Goal: Communication & Community: Answer question/provide support

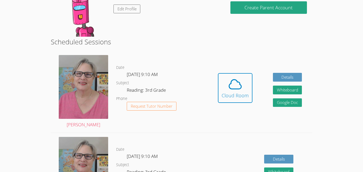
scroll to position [76, 0]
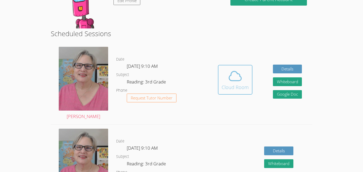
click at [228, 79] on icon at bounding box center [235, 76] width 15 height 15
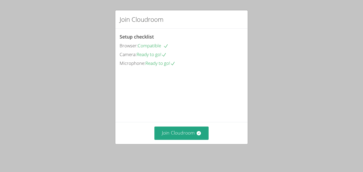
click at [187, 143] on div "Join Cloudroom" at bounding box center [181, 133] width 132 height 22
click at [187, 134] on button "Join Cloudroom" at bounding box center [181, 133] width 54 height 13
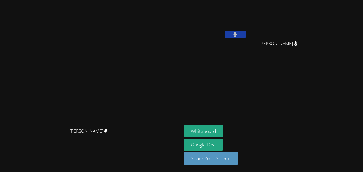
click at [246, 37] on button at bounding box center [235, 34] width 21 height 7
click at [246, 39] on div at bounding box center [235, 35] width 21 height 8
click at [297, 43] on div "Natalia Castillo" at bounding box center [280, 48] width 63 height 21
click at [238, 34] on icon at bounding box center [235, 34] width 6 height 5
click at [224, 129] on button "Whiteboard" at bounding box center [204, 131] width 40 height 12
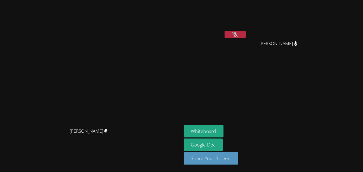
click at [238, 34] on icon at bounding box center [235, 34] width 6 height 5
click at [246, 34] on button at bounding box center [235, 34] width 21 height 7
click at [246, 31] on button at bounding box center [235, 34] width 21 height 7
click at [246, 36] on button at bounding box center [235, 34] width 21 height 7
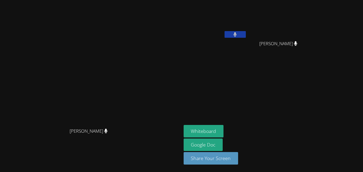
click at [246, 36] on button at bounding box center [235, 34] width 21 height 7
click at [246, 31] on button at bounding box center [235, 34] width 21 height 7
click at [246, 38] on div at bounding box center [235, 35] width 21 height 8
click at [238, 35] on icon at bounding box center [235, 34] width 6 height 5
click at [246, 35] on button at bounding box center [235, 34] width 21 height 7
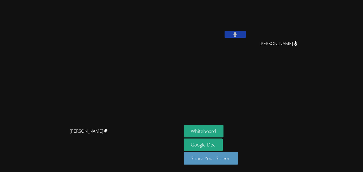
click at [246, 35] on button at bounding box center [235, 34] width 21 height 7
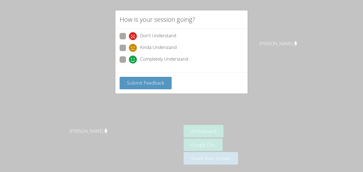
click at [167, 56] on span "Completely Understand" at bounding box center [164, 60] width 48 height 8
click at [133, 56] on input "Completely Understand" at bounding box center [131, 58] width 5 height 5
radio input "true"
click at [167, 56] on span "Completely Understand" at bounding box center [164, 60] width 48 height 8
click at [133, 56] on input "Completely Understand" at bounding box center [131, 58] width 5 height 5
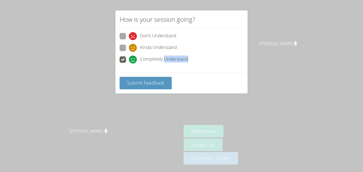
click at [167, 56] on span "Completely Understand" at bounding box center [164, 60] width 48 height 8
click at [133, 56] on input "Completely Understand" at bounding box center [131, 58] width 5 height 5
click at [167, 56] on span "Completely Understand" at bounding box center [164, 60] width 48 height 8
click at [133, 56] on input "Completely Understand" at bounding box center [131, 58] width 5 height 5
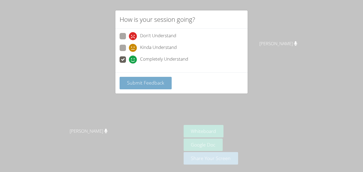
click at [136, 84] on span "Submit Feedback" at bounding box center [145, 82] width 37 height 6
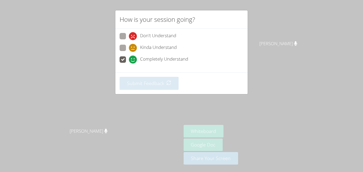
click at [279, 33] on div "How is your session going? Don't Understand Kinda Understand Completely Underst…" at bounding box center [181, 86] width 363 height 172
click at [158, 47] on span "Kinda Understand" at bounding box center [158, 48] width 37 height 8
click at [133, 47] on input "Kinda Understand" at bounding box center [131, 47] width 5 height 5
radio input "true"
click at [157, 56] on span "Completely Understand" at bounding box center [164, 60] width 48 height 8
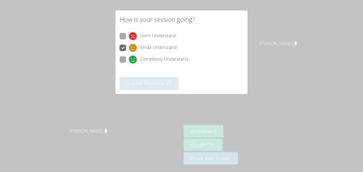
click at [133, 56] on input "Completely Understand" at bounding box center [131, 58] width 5 height 5
radio input "true"
click at [286, 33] on div "How is your session going? Don't Understand Kinda Understand Completely Underst…" at bounding box center [181, 86] width 363 height 172
click at [277, 36] on div "How is your session going? Don't Understand Kinda Understand Completely Underst…" at bounding box center [181, 86] width 363 height 172
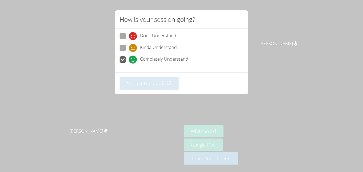
click at [277, 36] on div "How is your session going? Don't Understand Kinda Understand Completely Underst…" at bounding box center [181, 86] width 363 height 172
